Goal: Task Accomplishment & Management: Complete application form

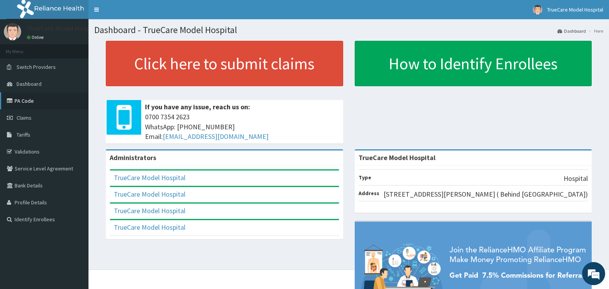
click at [26, 98] on link "PA Code" at bounding box center [44, 100] width 88 height 17
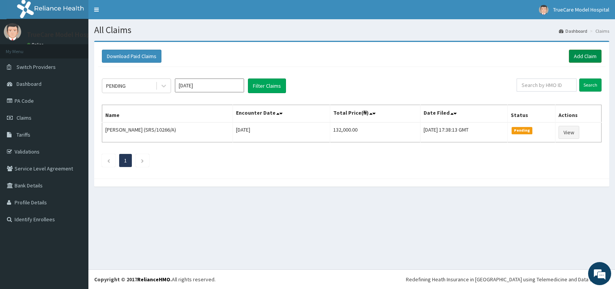
click at [591, 59] on link "Add Claim" at bounding box center [585, 56] width 33 height 13
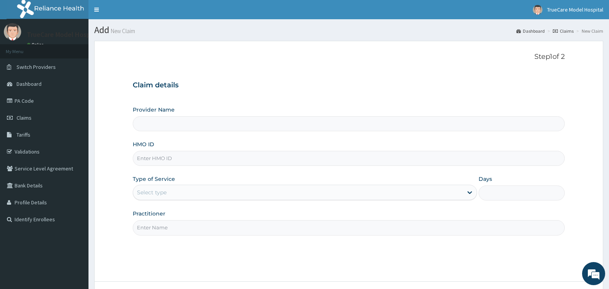
type input "TrueCare Model Hospital"
click at [192, 156] on input "HMO ID" at bounding box center [349, 158] width 432 height 15
type input "ALT/10085/C"
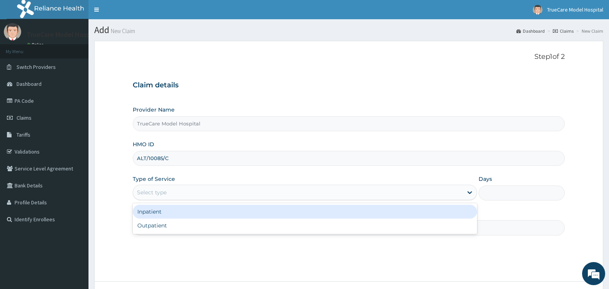
click at [211, 195] on div "Select type" at bounding box center [297, 192] width 329 height 12
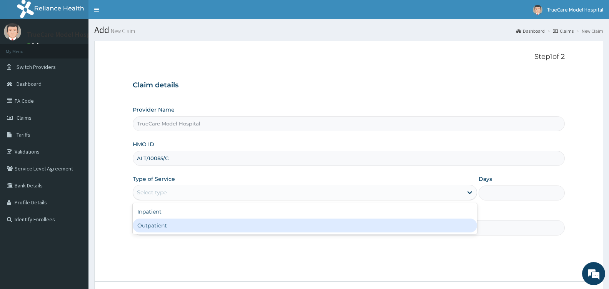
click at [179, 224] on div "Outpatient" at bounding box center [305, 225] width 344 height 14
type input "1"
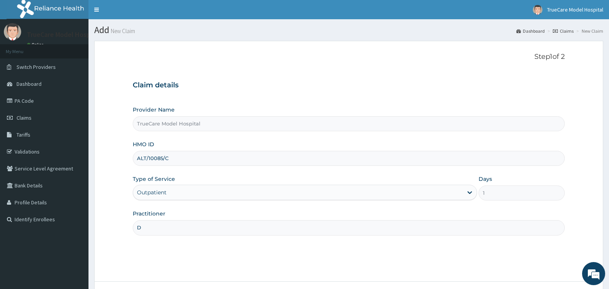
click at [192, 224] on input "D" at bounding box center [349, 227] width 432 height 15
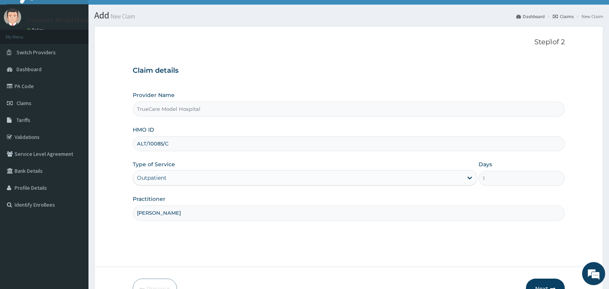
scroll to position [60, 0]
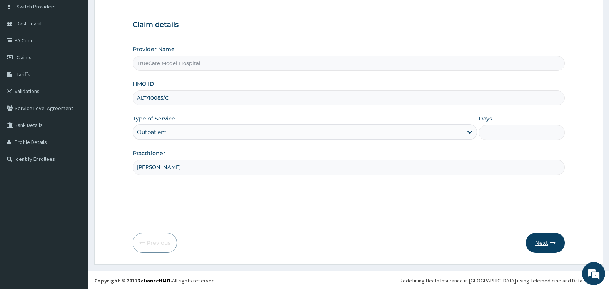
type input "DR SOSANYA"
click at [544, 243] on button "Next" at bounding box center [545, 243] width 39 height 20
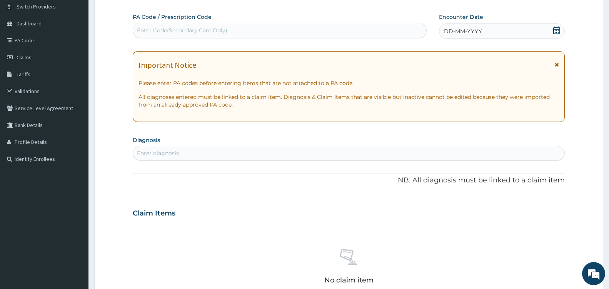
click at [238, 29] on div "Enter Code(Secondary Care Only)" at bounding box center [279, 30] width 293 height 12
type input "PA/35FE48"
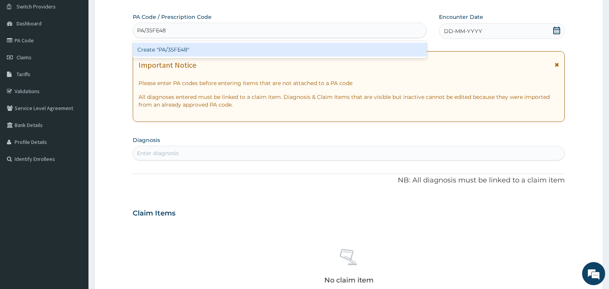
click at [246, 48] on div "Create "PA/35FE48"" at bounding box center [280, 50] width 294 height 14
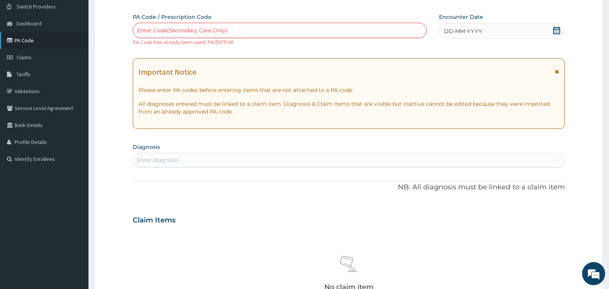
click at [21, 38] on link "PA Code" at bounding box center [44, 40] width 88 height 17
